Goal: Information Seeking & Learning: Learn about a topic

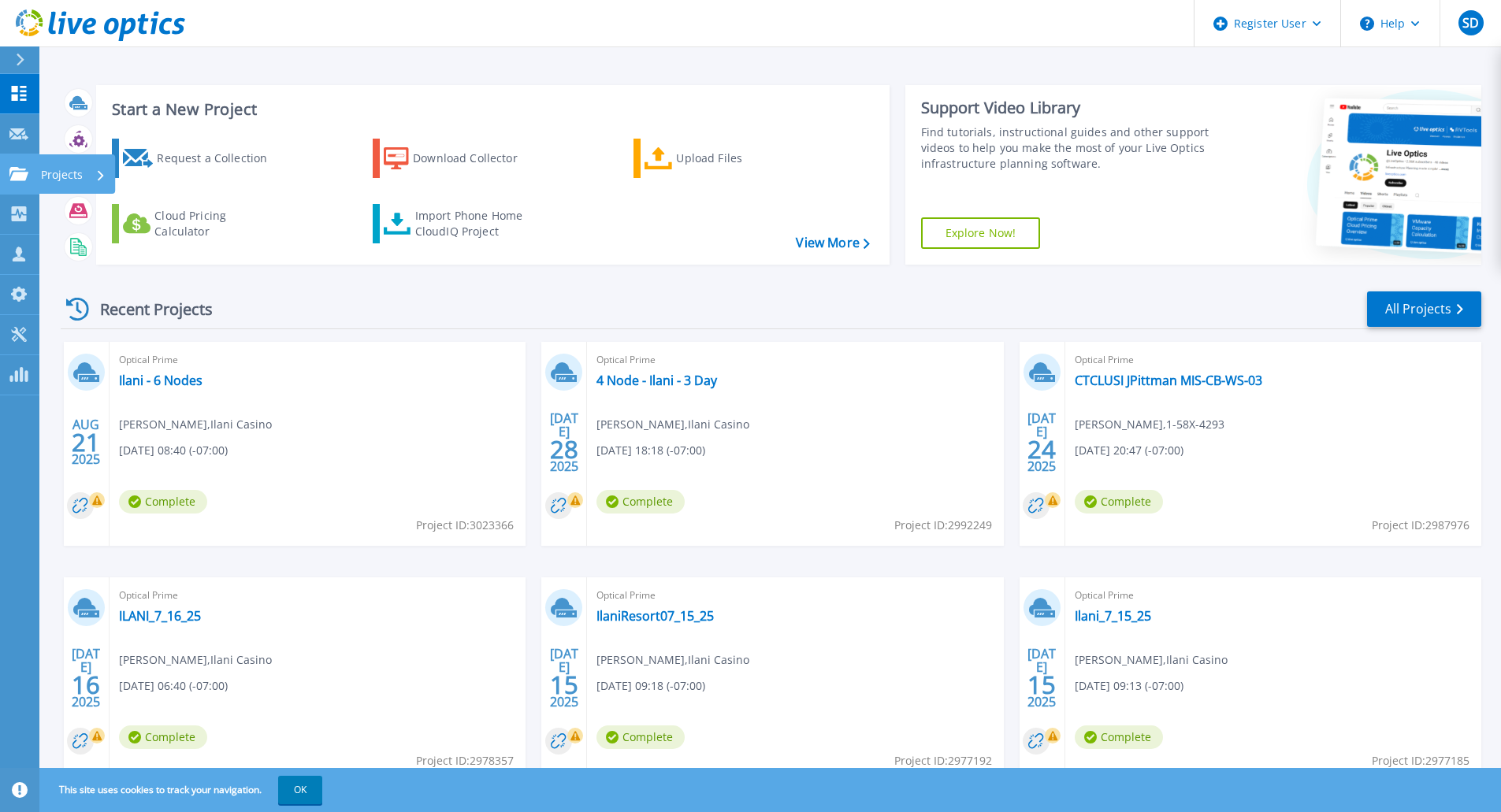
drag, startPoint x: 14, startPoint y: 167, endPoint x: 23, endPoint y: 177, distance: 13.5
click at [14, 167] on icon at bounding box center [18, 173] width 19 height 13
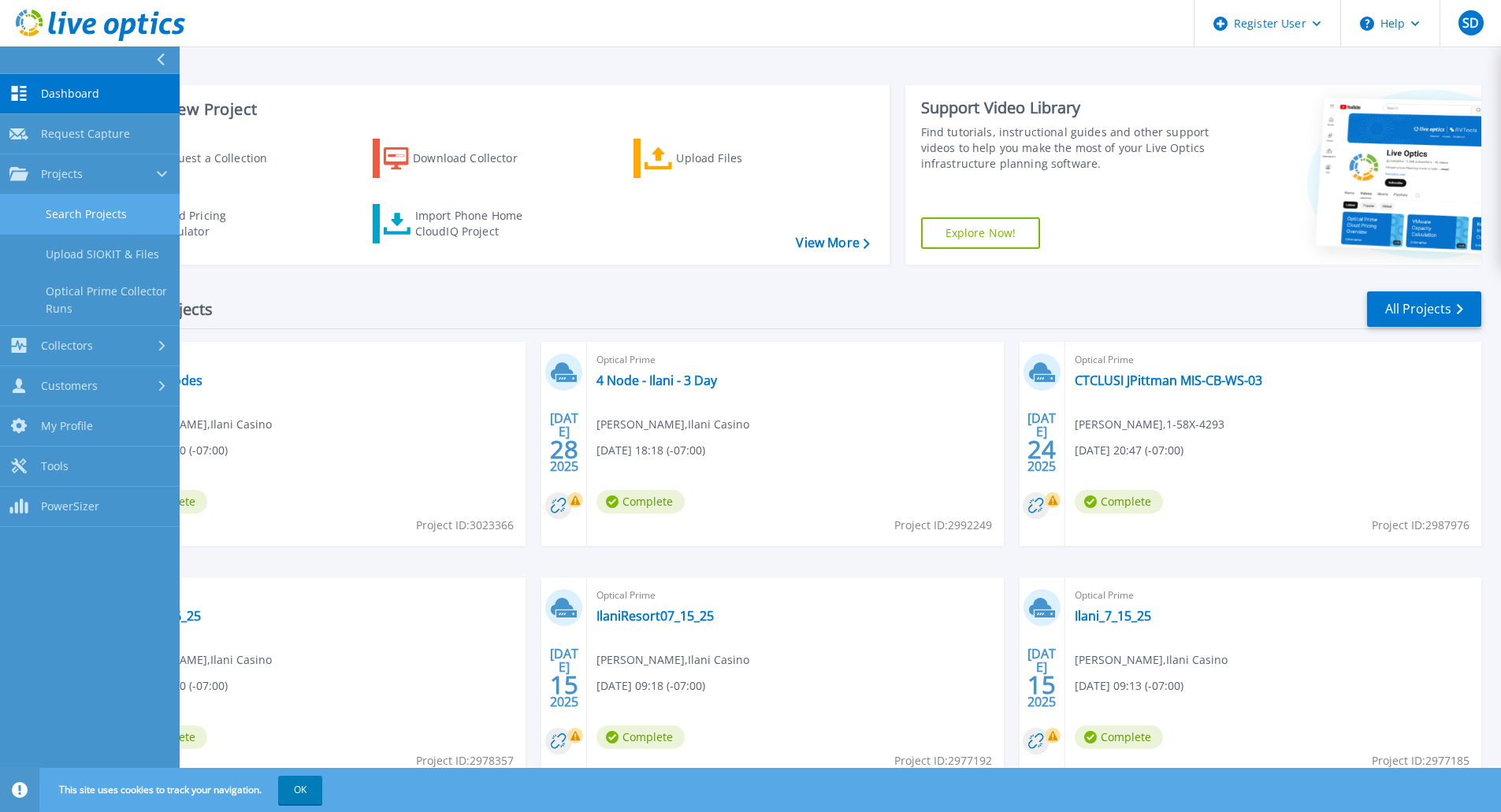
click at [96, 229] on link "Search Projects" at bounding box center [90, 215] width 180 height 40
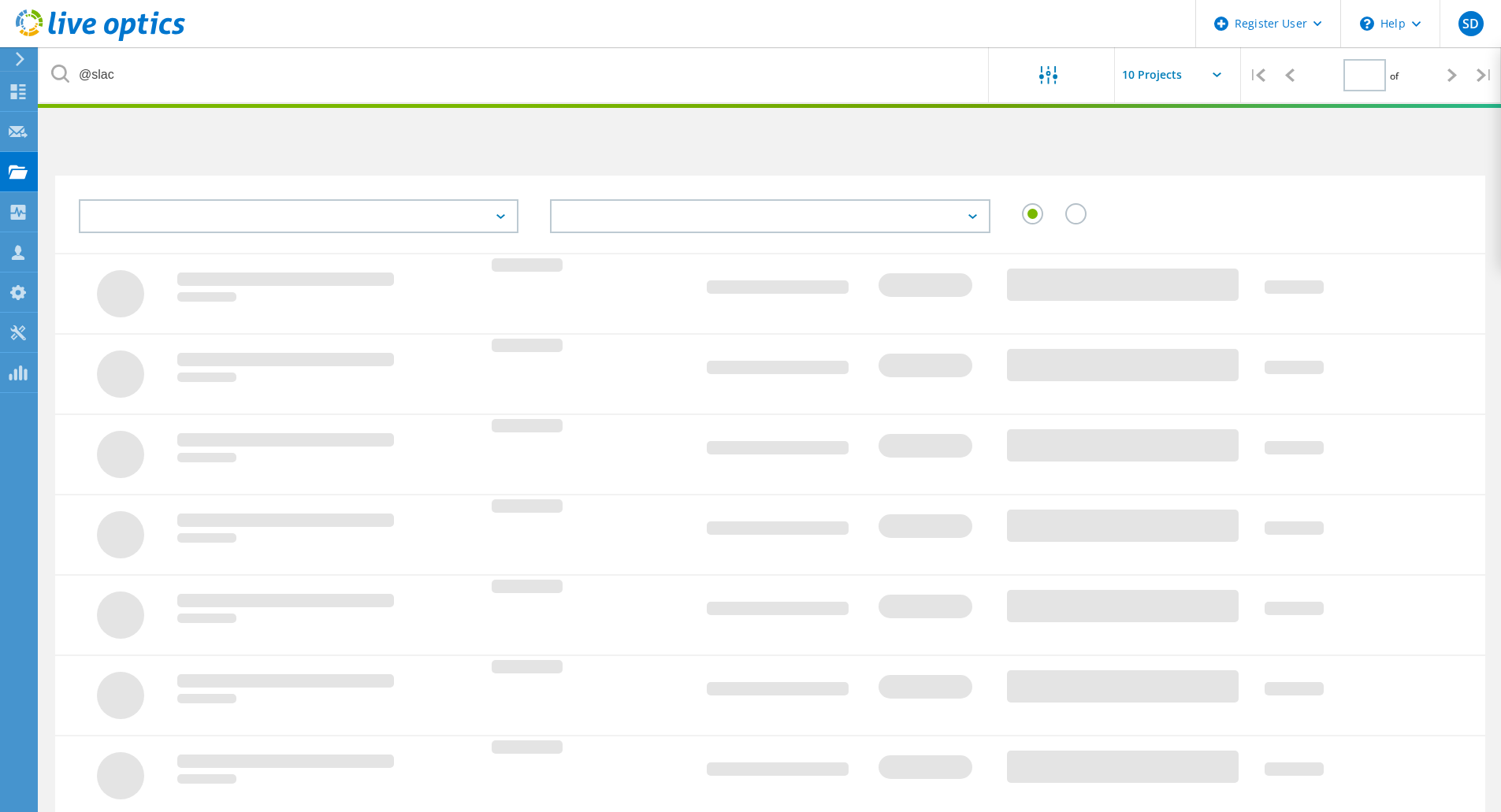
type input "1"
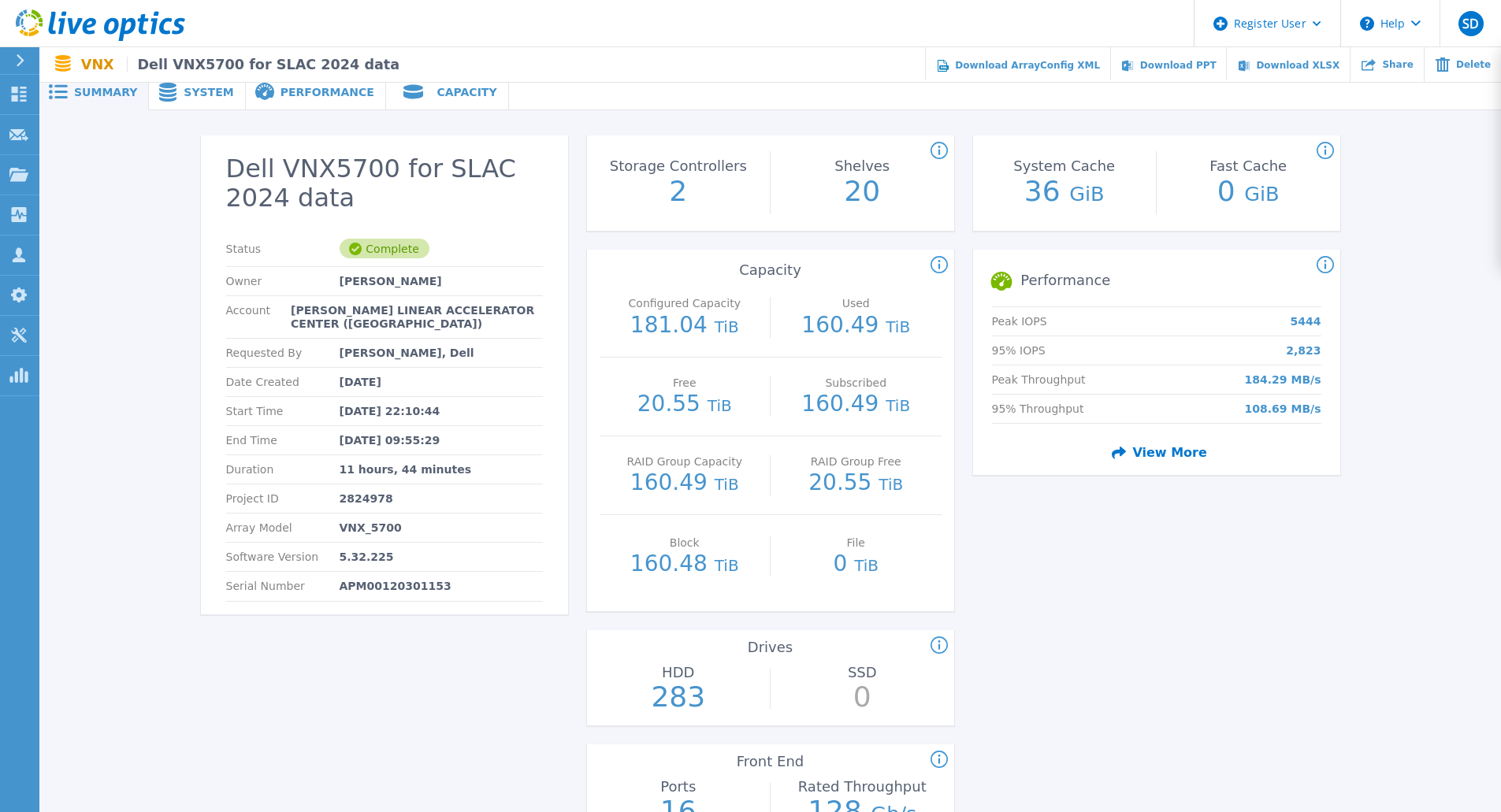
scroll to position [7, 0]
click at [1168, 451] on span "View More" at bounding box center [1156, 451] width 102 height 27
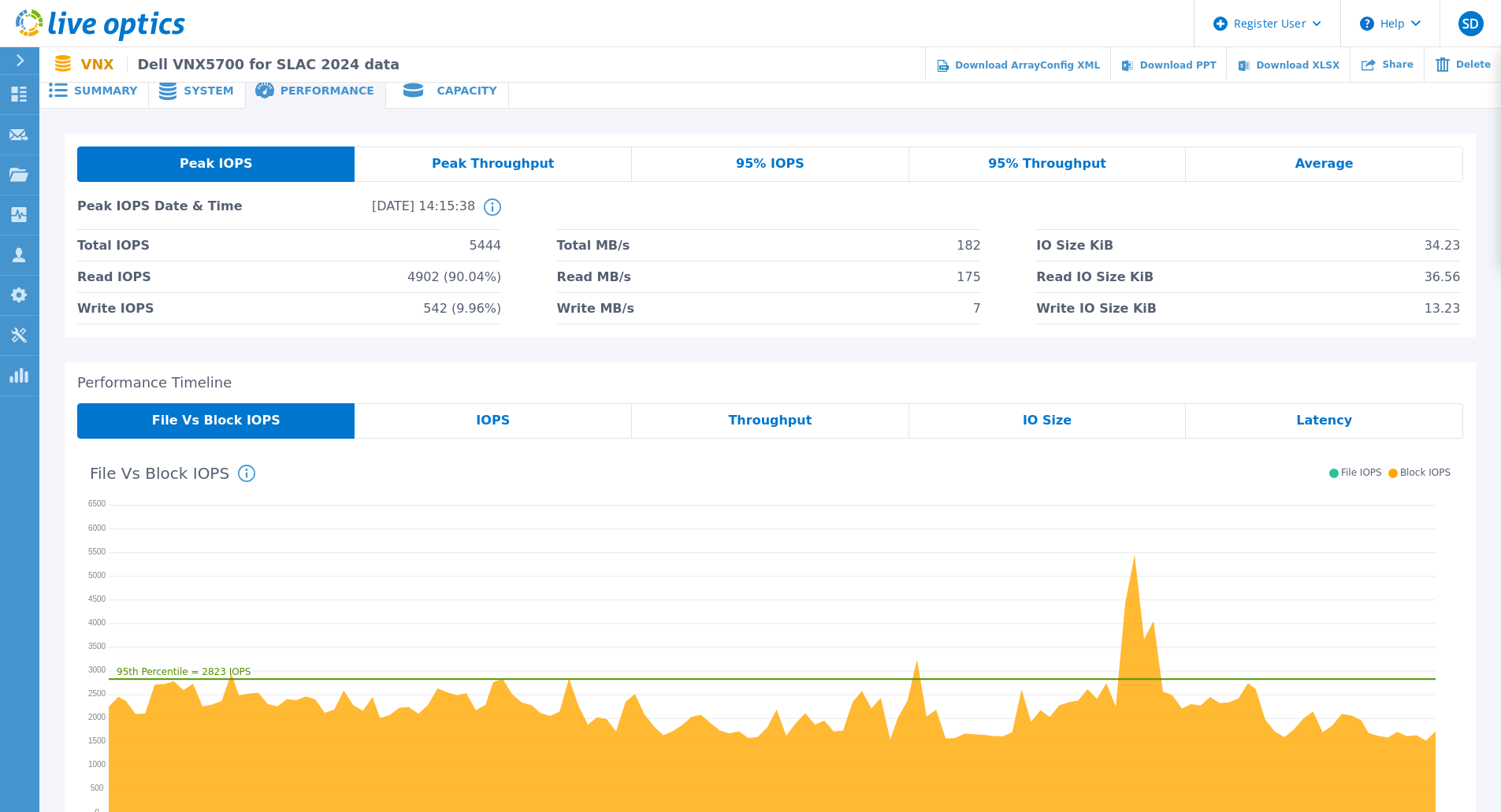
click at [822, 163] on div "95% IOPS" at bounding box center [770, 164] width 277 height 35
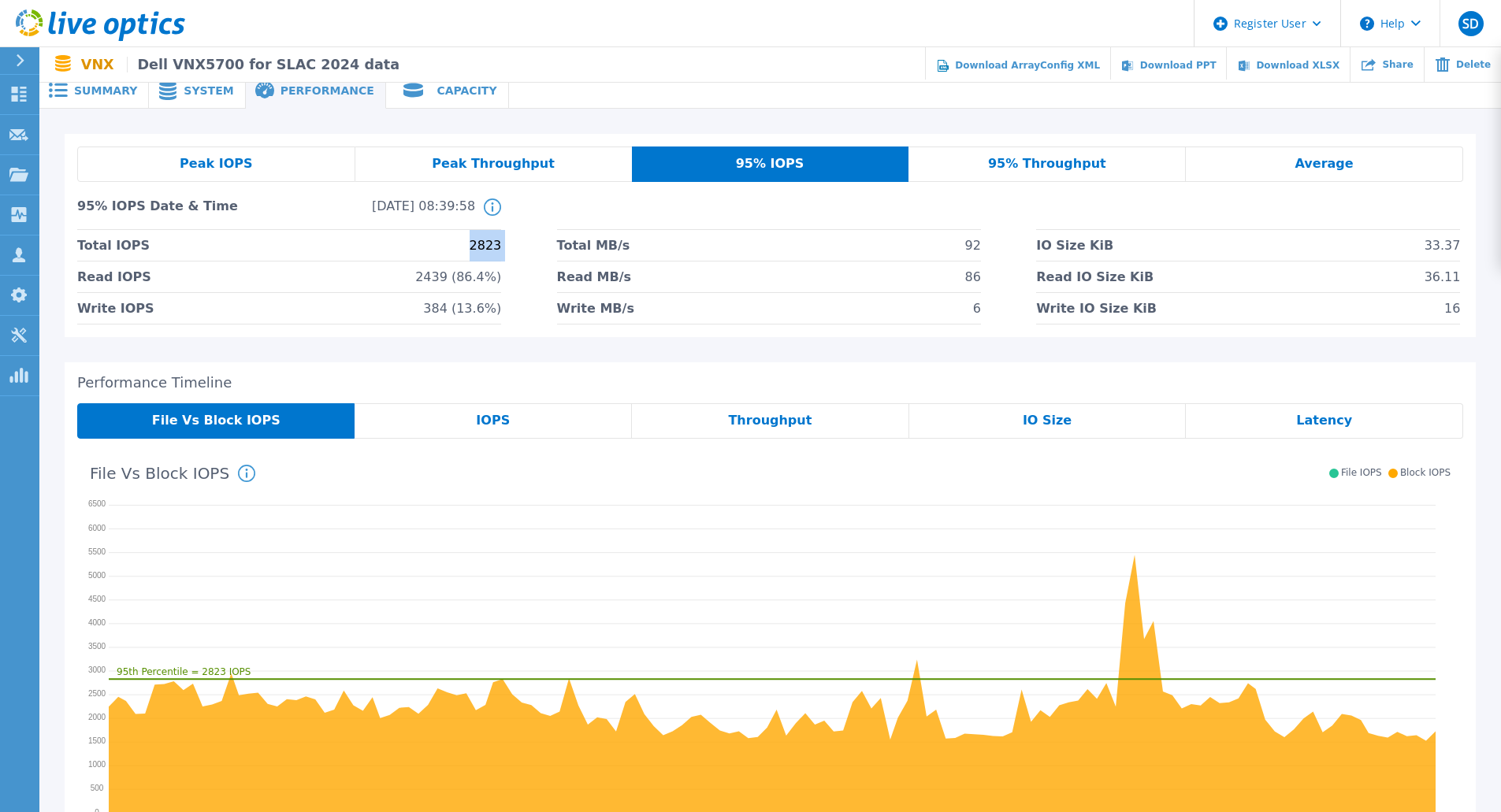
drag, startPoint x: 521, startPoint y: 253, endPoint x: 537, endPoint y: 258, distance: 16.8
click at [537, 258] on div "Total IOPS 2823 Total MB/s 92 IO Size KiB 33.37 Read IOPS 2439 (86.4%) Read MB/…" at bounding box center [770, 277] width 1386 height 95
click at [249, 150] on div "Peak IOPS" at bounding box center [216, 164] width 278 height 35
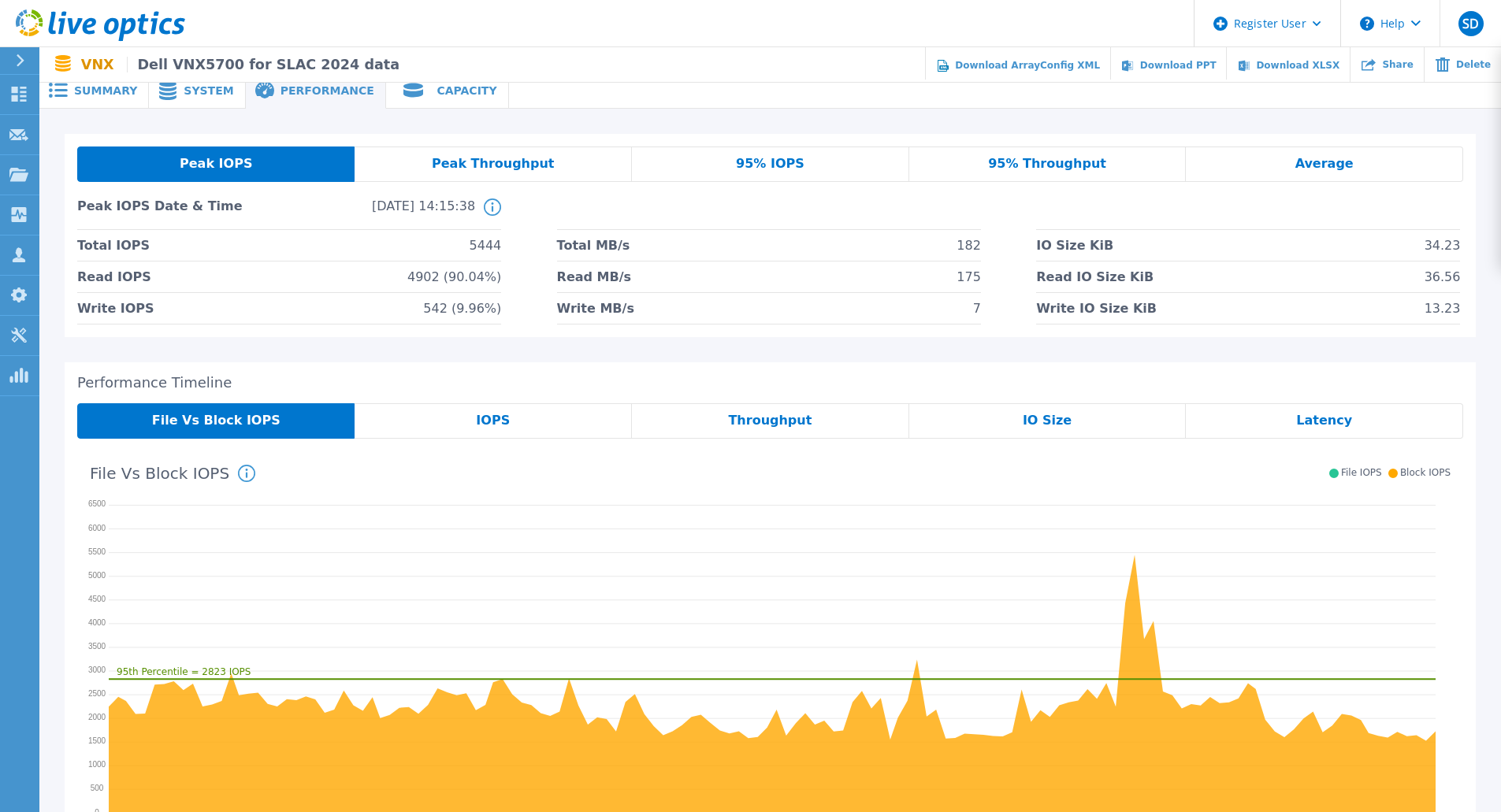
click at [490, 253] on span "5444" at bounding box center [485, 245] width 32 height 31
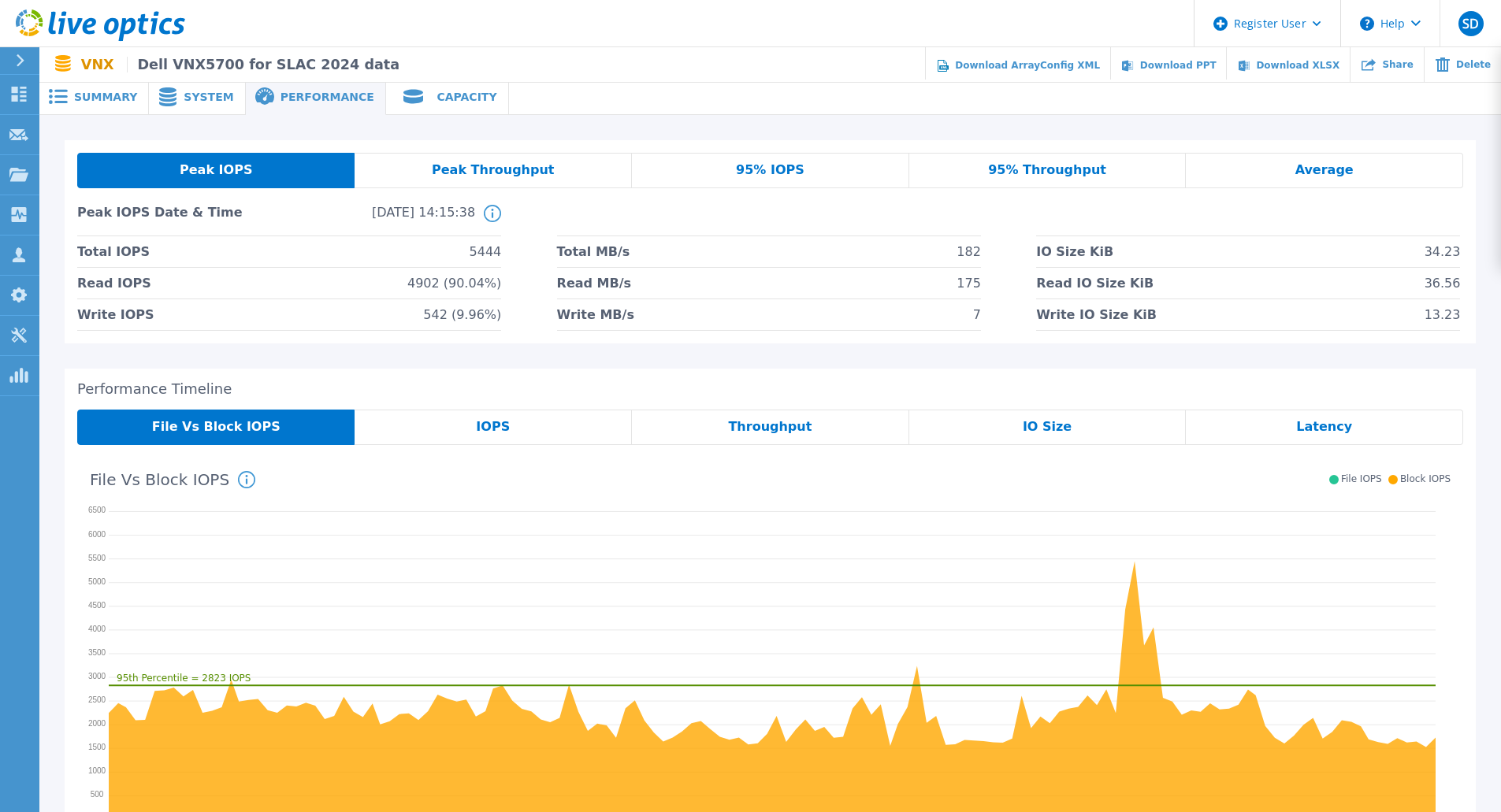
click at [1266, 163] on div "Average" at bounding box center [1324, 170] width 277 height 35
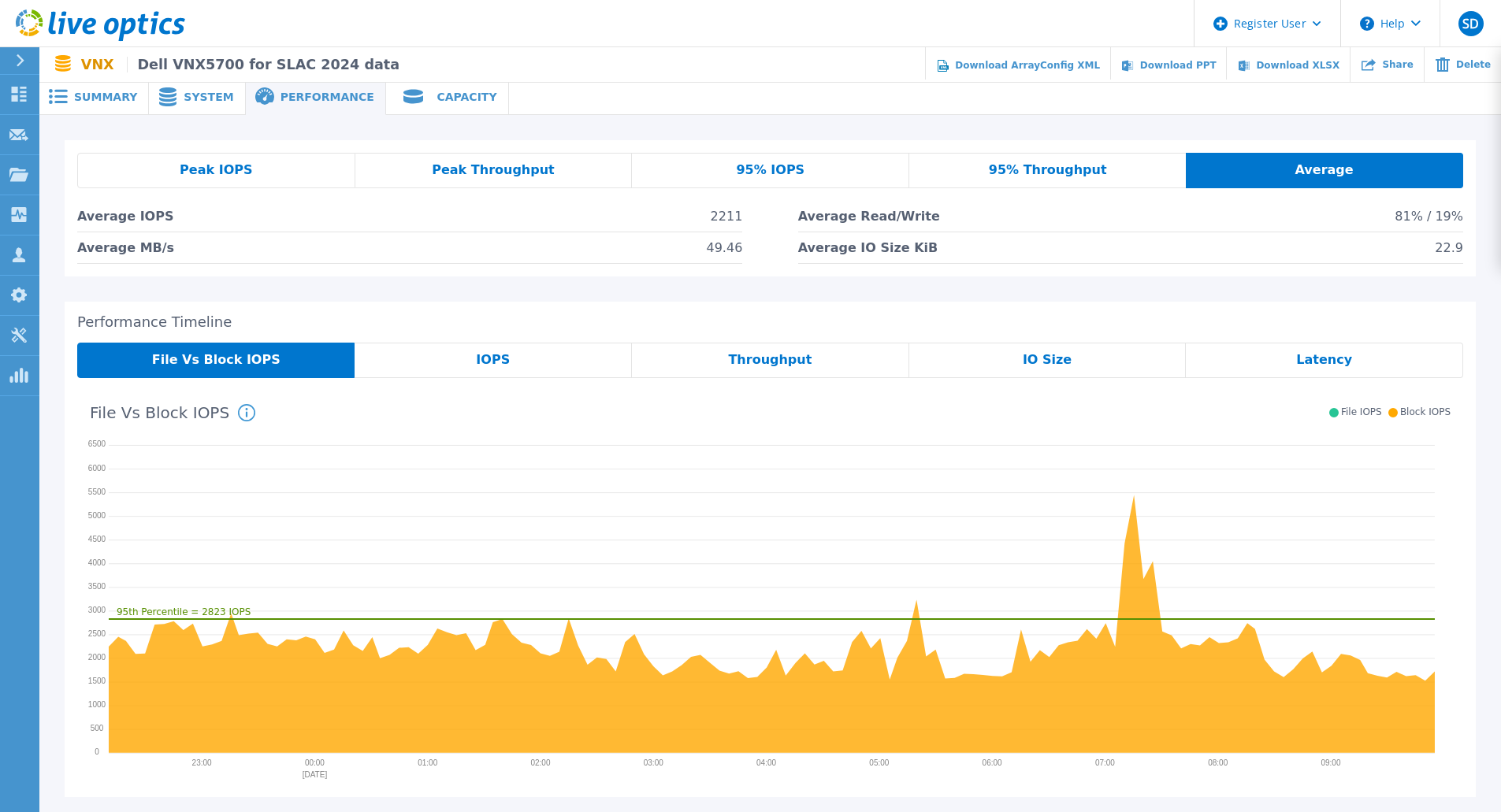
click at [104, 110] on div "Summary" at bounding box center [94, 97] width 110 height 35
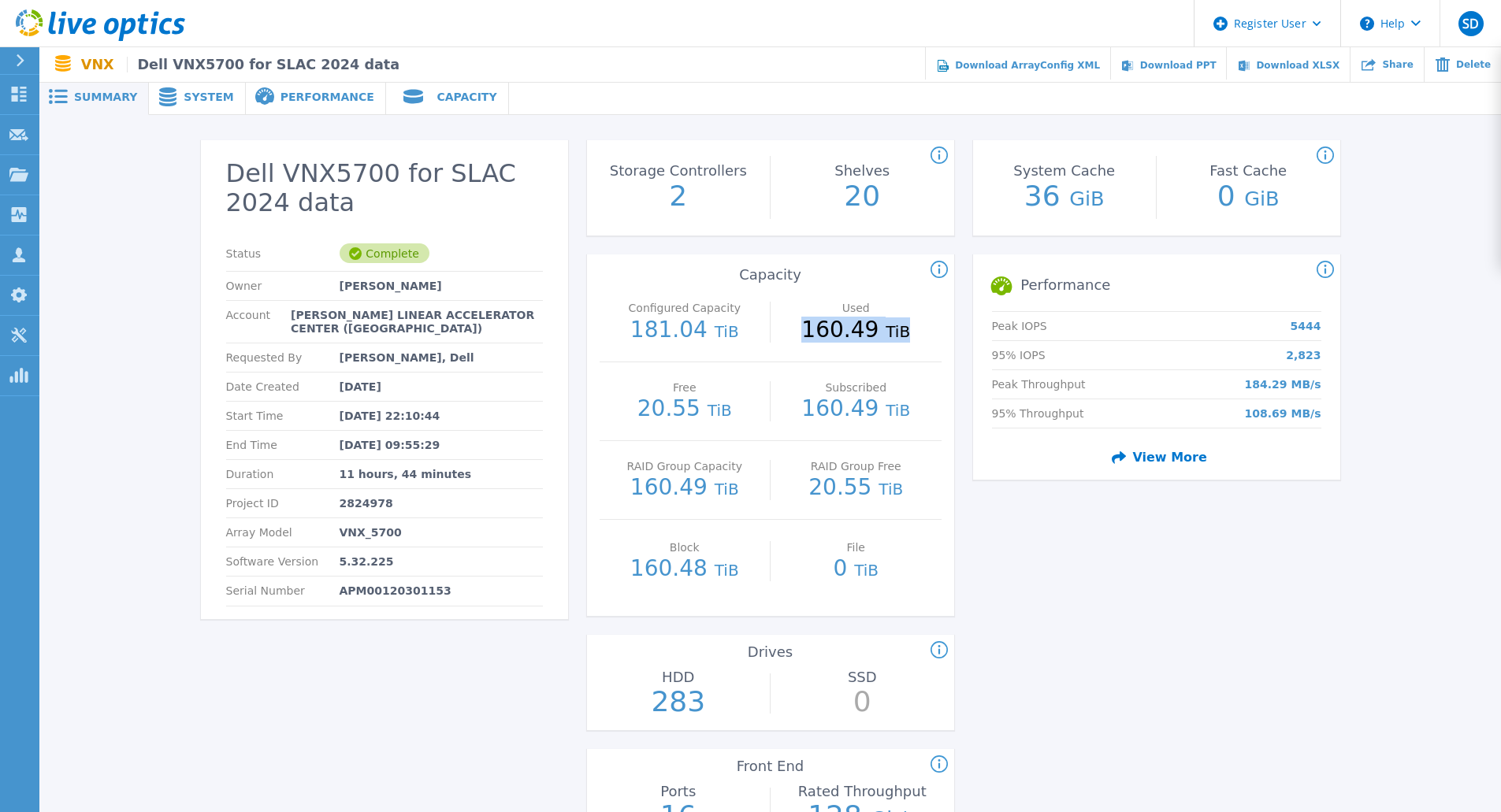
drag, startPoint x: 801, startPoint y: 333, endPoint x: 924, endPoint y: 350, distance: 124.2
click at [924, 350] on div "Configured Capacity 181.04 TiB Used 160.49 TiB" at bounding box center [770, 322] width 342 height 78
click at [905, 340] on div "Used 160.49 TiB" at bounding box center [855, 322] width 171 height 53
drag, startPoint x: 800, startPoint y: 326, endPoint x: 944, endPoint y: 342, distance: 144.9
click at [944, 342] on div "Capacity Configured Capacity 181.04 TiB Used 160.49 TiB Free 20.55 TiB Subscrib…" at bounding box center [770, 436] width 367 height 337
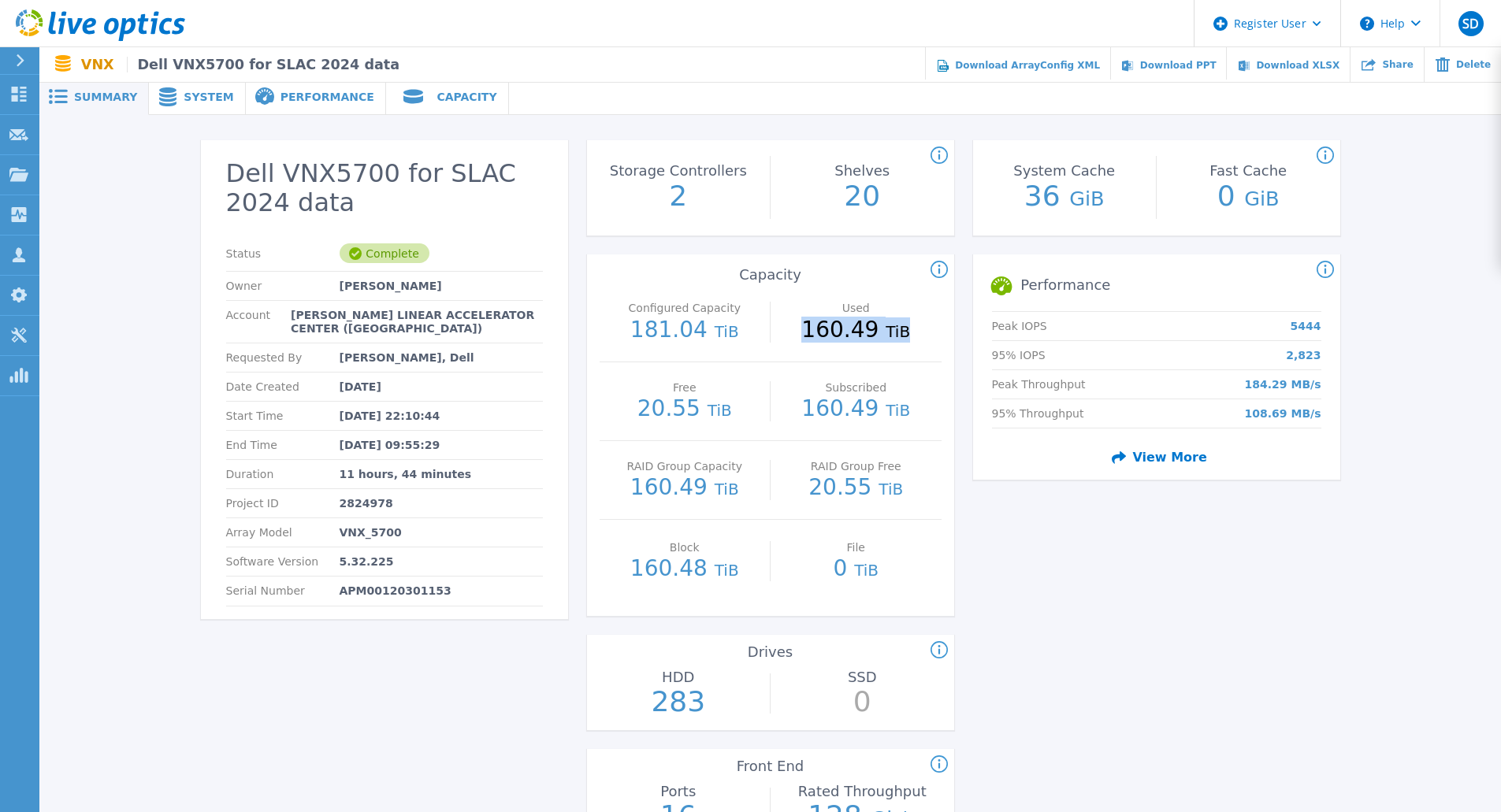
copy p "160.49 TiB"
